Goal: Task Accomplishment & Management: Use online tool/utility

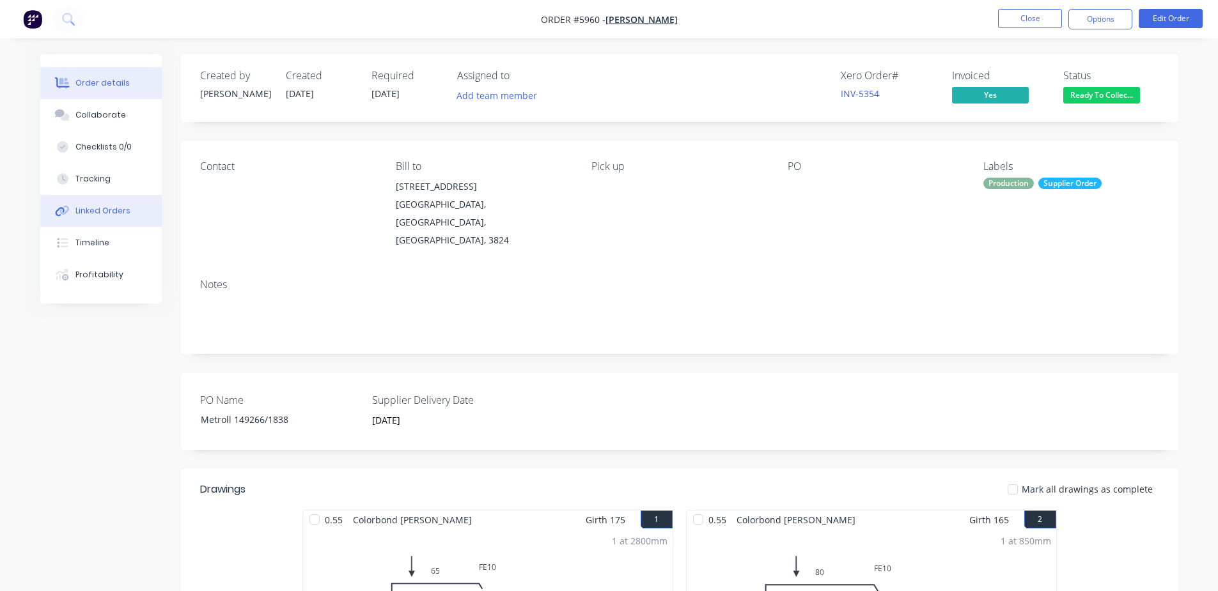
click at [88, 205] on div "Linked Orders" at bounding box center [102, 211] width 55 height 12
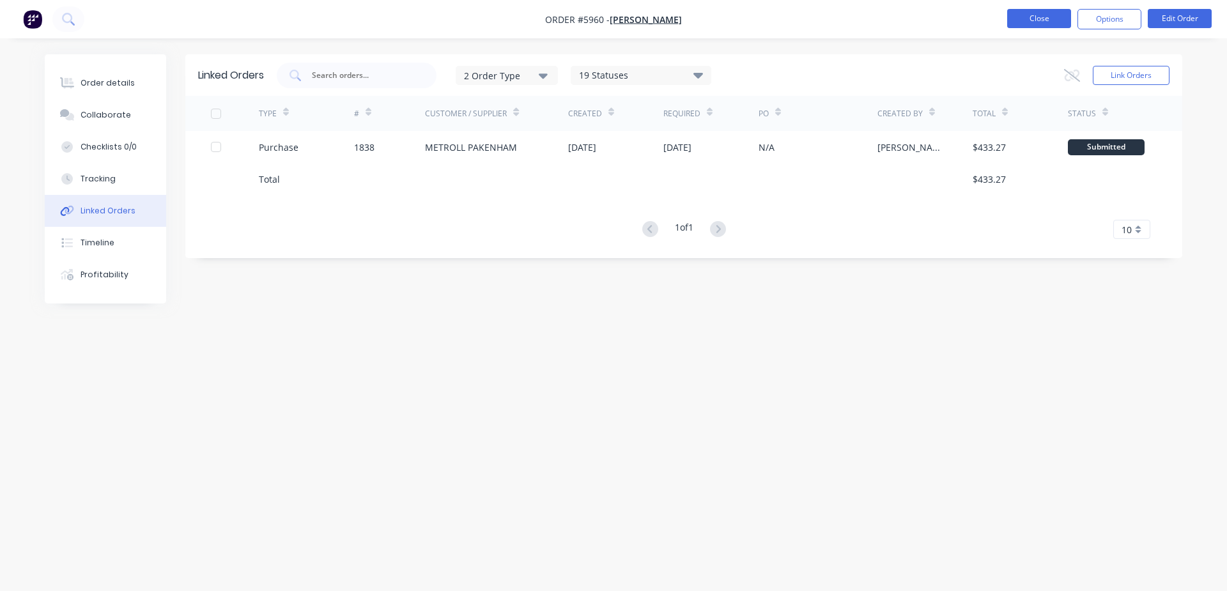
click at [1030, 14] on button "Close" at bounding box center [1039, 18] width 64 height 19
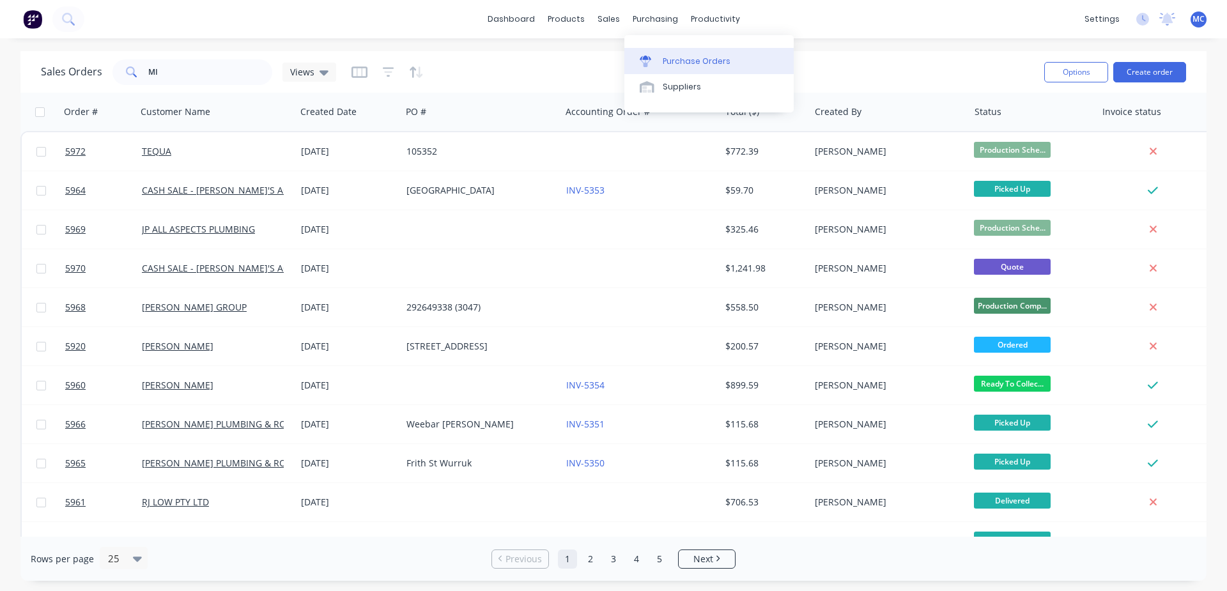
click at [677, 59] on div "Purchase Orders" at bounding box center [697, 62] width 68 height 12
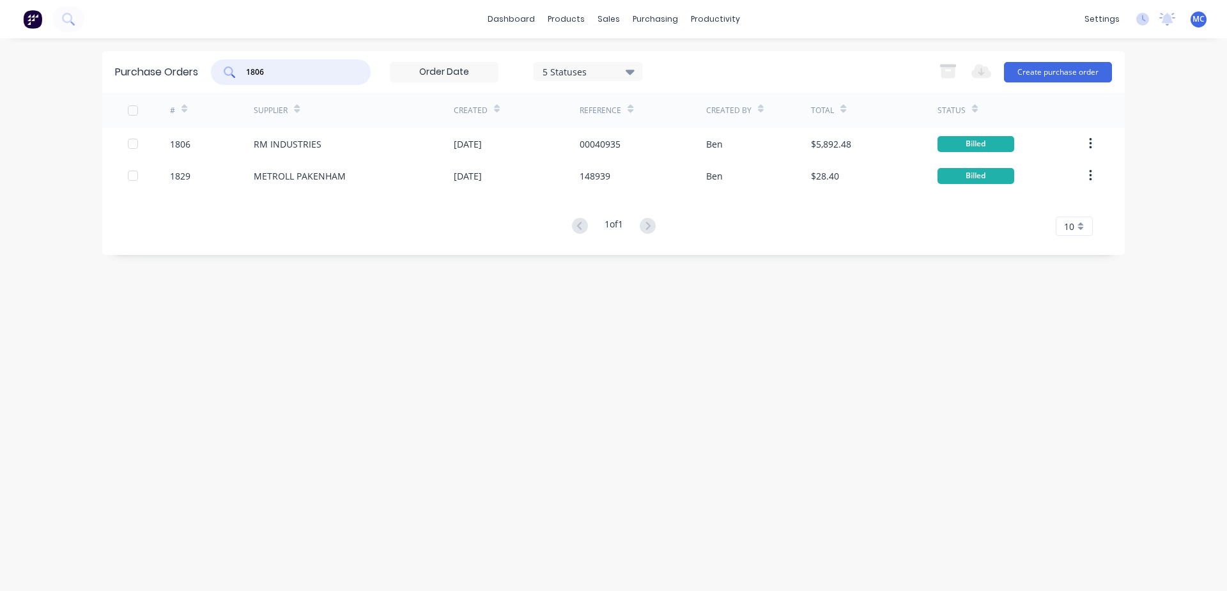
drag, startPoint x: 299, startPoint y: 68, endPoint x: 37, endPoint y: 68, distance: 261.4
click at [37, 68] on div "dashboard products sales purchasing productivity dashboard products Product Cat…" at bounding box center [613, 295] width 1227 height 591
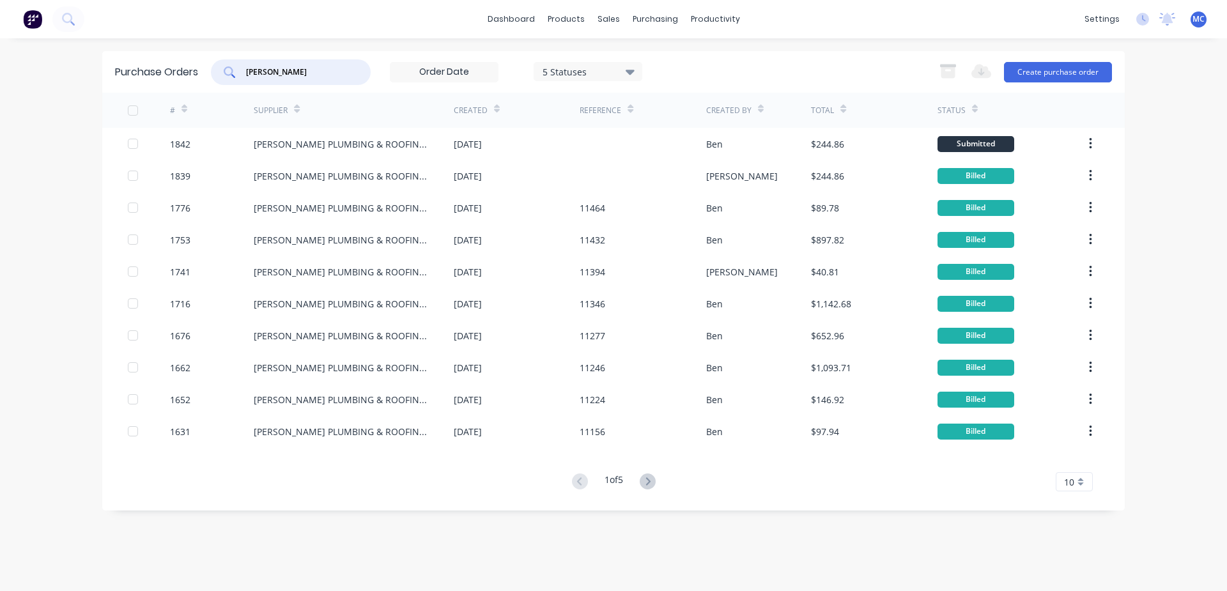
type input "[PERSON_NAME]"
click at [892, 59] on div "[PERSON_NAME] 5 Statuses 5 Statuses Export to Excel (XLSX) Create purchase order" at bounding box center [661, 72] width 901 height 26
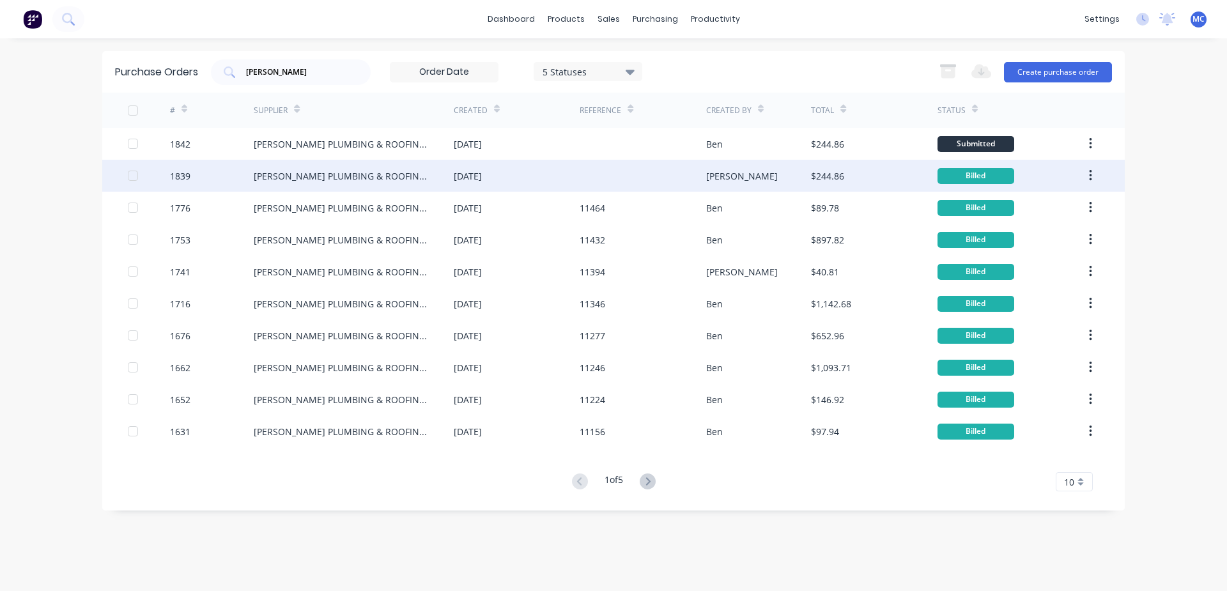
click at [389, 175] on div "[PERSON_NAME] PLUMBING & ROOFING PRO" at bounding box center [341, 175] width 175 height 13
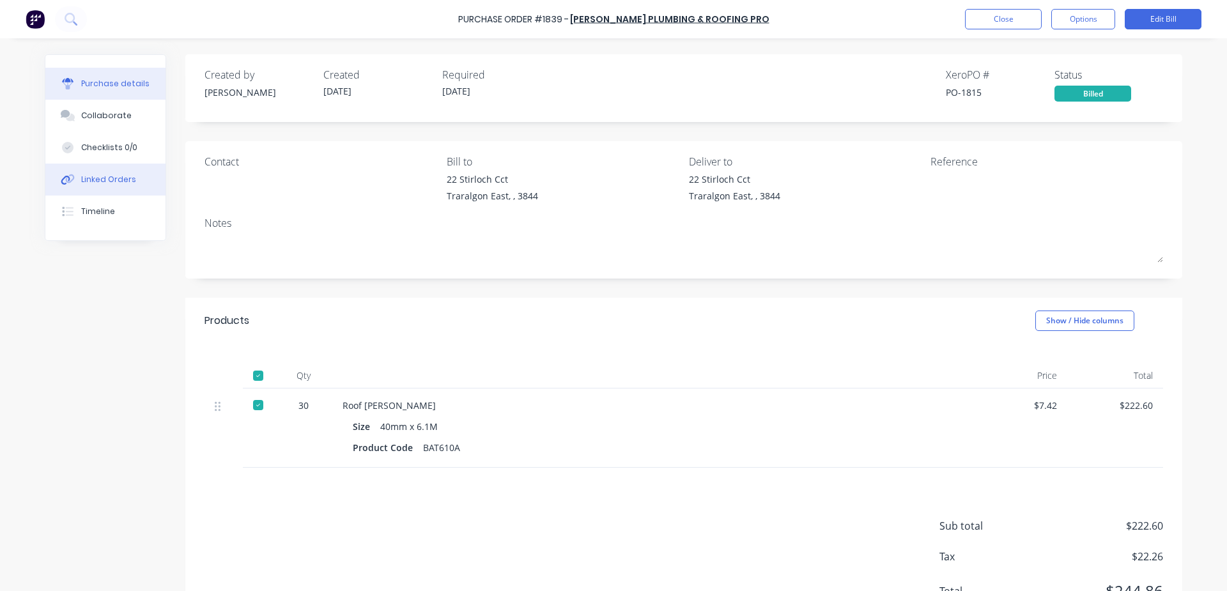
click at [123, 183] on div "Linked Orders" at bounding box center [108, 180] width 55 height 12
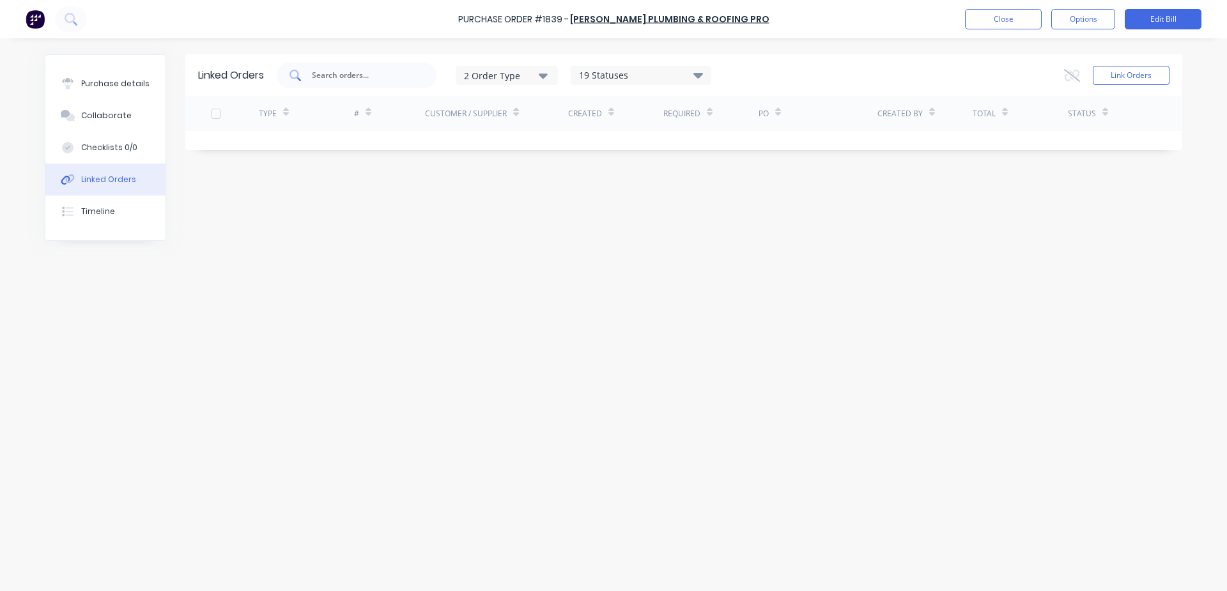
click at [349, 74] on input "text" at bounding box center [364, 75] width 106 height 13
type input "[PERSON_NAME]"
drag, startPoint x: 362, startPoint y: 80, endPoint x: 254, endPoint y: 67, distance: 108.8
click at [254, 67] on div "Linked Orders [PERSON_NAME] 2 Order Type 19 Statuses Sales Order Status All Arc…" at bounding box center [683, 75] width 997 height 42
click at [1133, 68] on button "Link Orders" at bounding box center [1131, 75] width 77 height 19
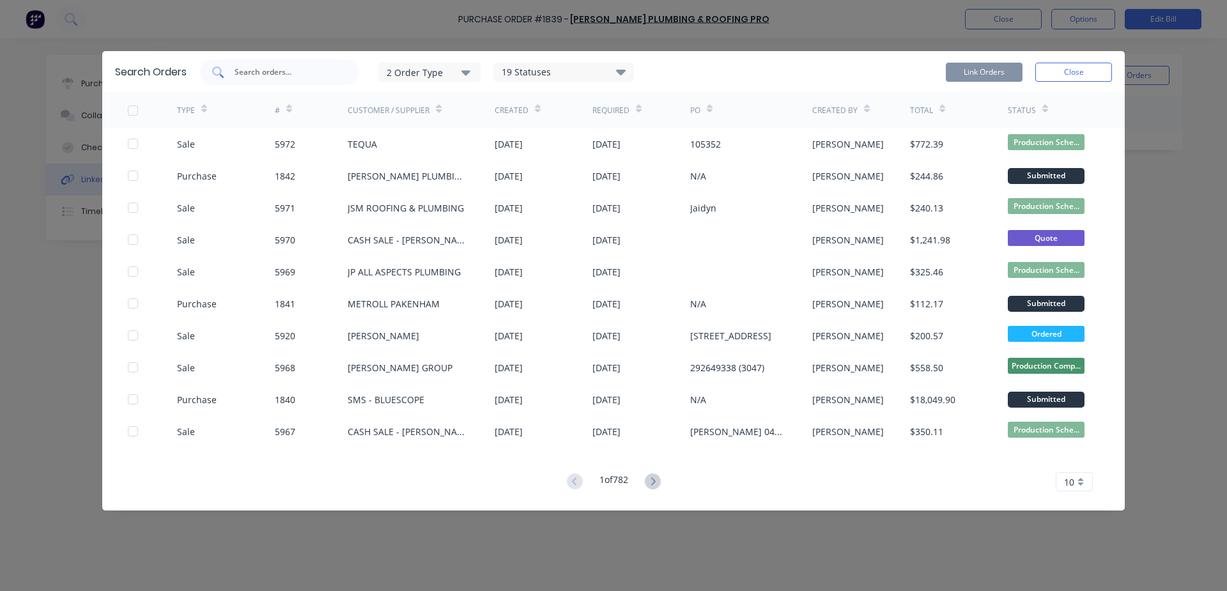
click at [274, 68] on input "text" at bounding box center [286, 72] width 106 height 13
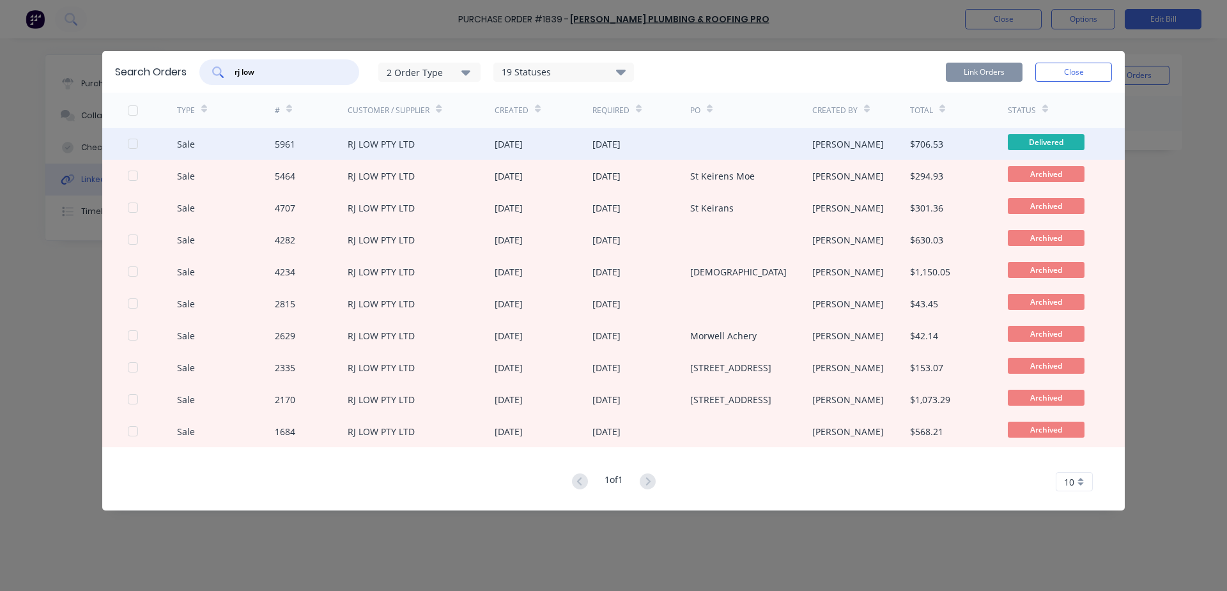
click at [131, 148] on div at bounding box center [133, 144] width 26 height 26
type input "rj low"
click at [974, 74] on button "Link Orders" at bounding box center [984, 72] width 77 height 19
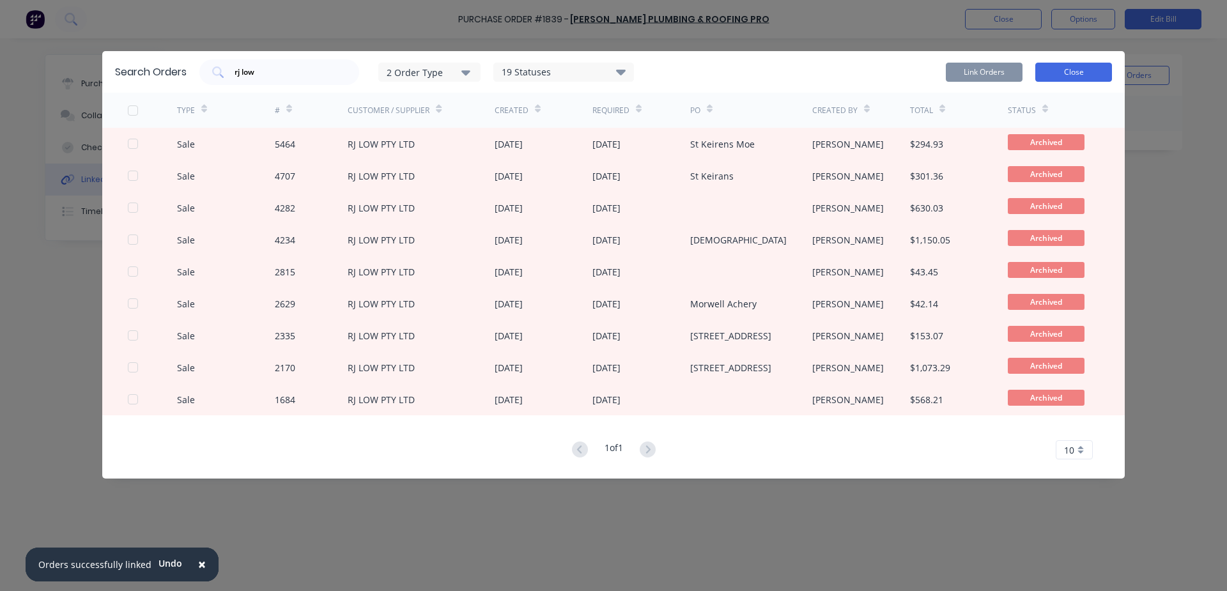
click at [1078, 70] on button "Close" at bounding box center [1074, 72] width 77 height 19
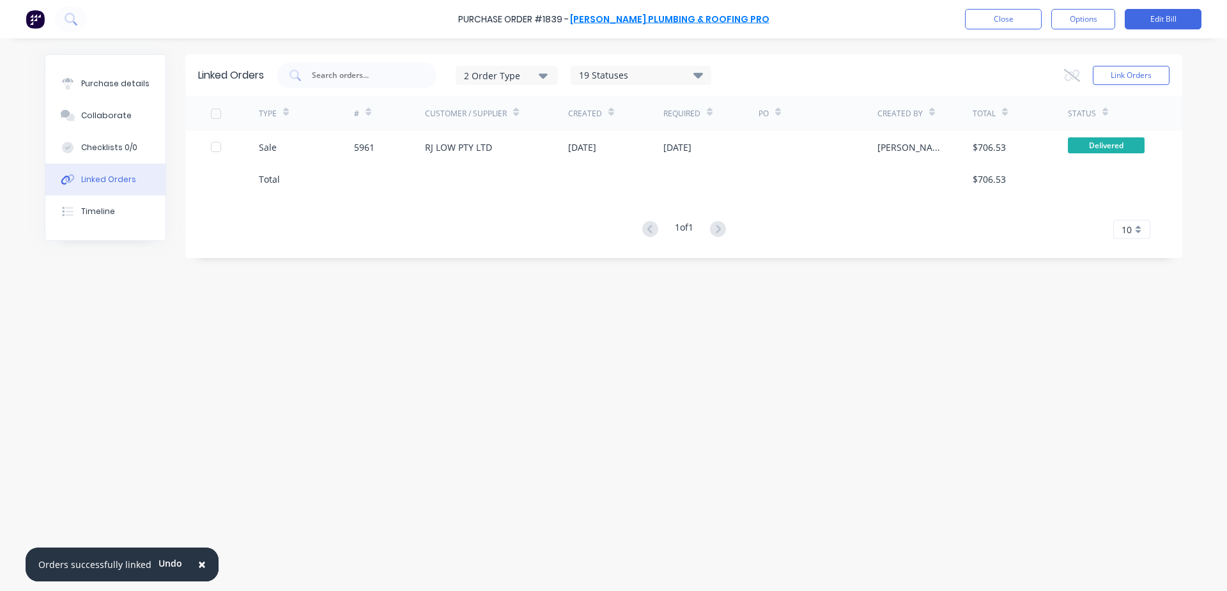
click at [655, 18] on link "[PERSON_NAME] PLUMBING & ROOFING PRO" at bounding box center [669, 19] width 199 height 13
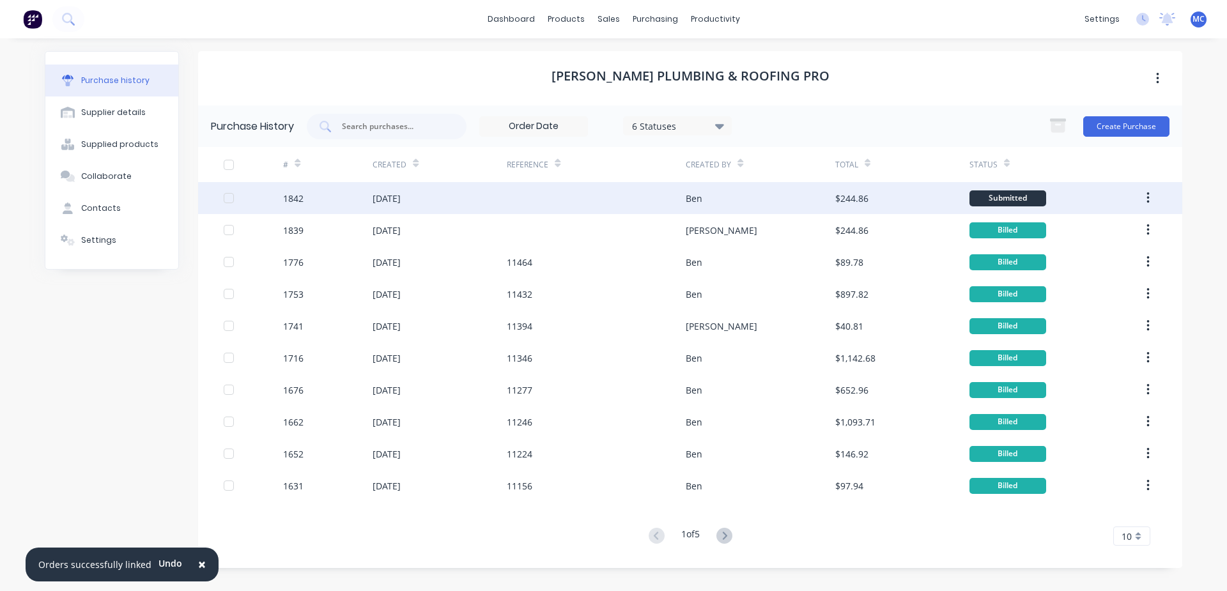
click at [1154, 197] on button "button" at bounding box center [1148, 198] width 30 height 23
click at [1084, 231] on div "Archive" at bounding box center [1102, 231] width 98 height 19
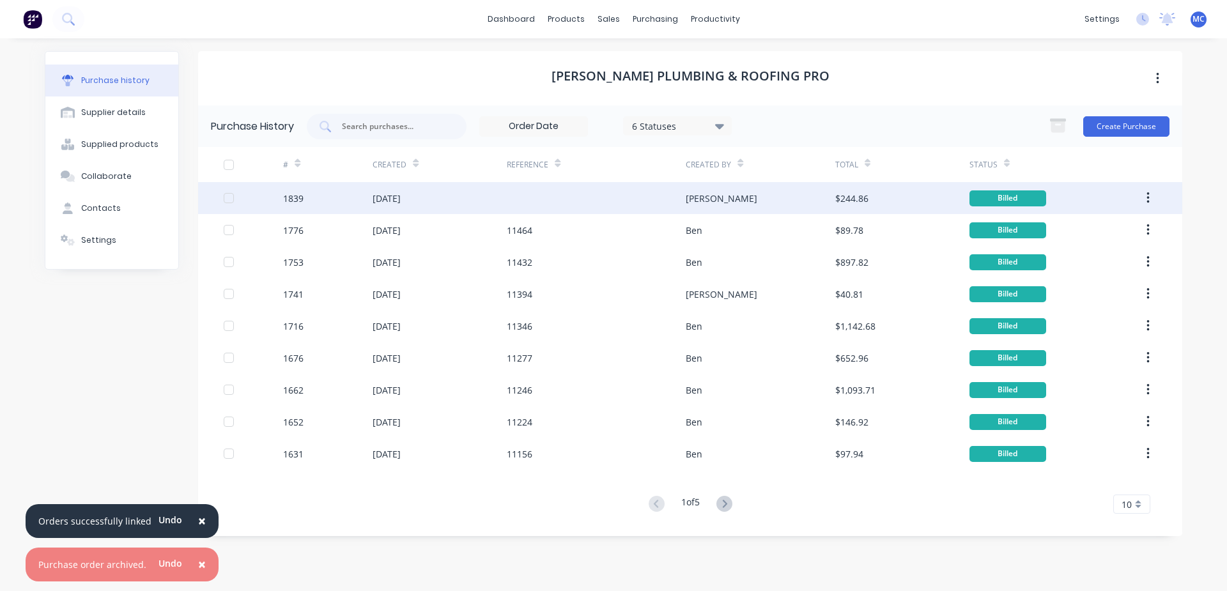
click at [1035, 56] on div "[PERSON_NAME] PLUMBING & ROOFING PRO" at bounding box center [690, 78] width 984 height 54
